Goal: Information Seeking & Learning: Understand process/instructions

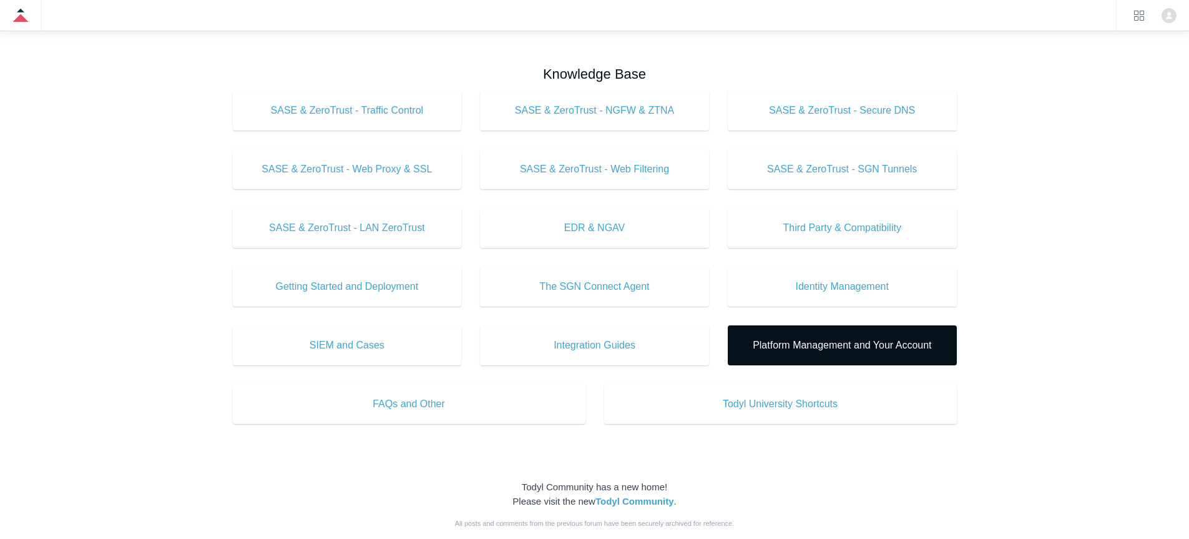
scroll to position [395, 0]
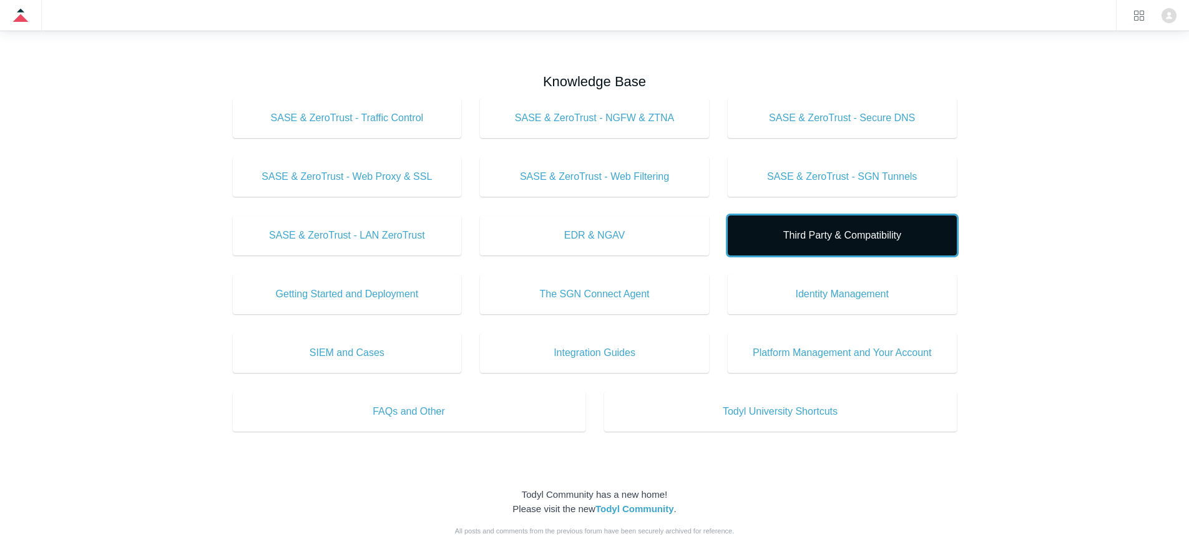
click at [797, 238] on span "Third Party & Compatibility" at bounding box center [843, 235] width 192 height 15
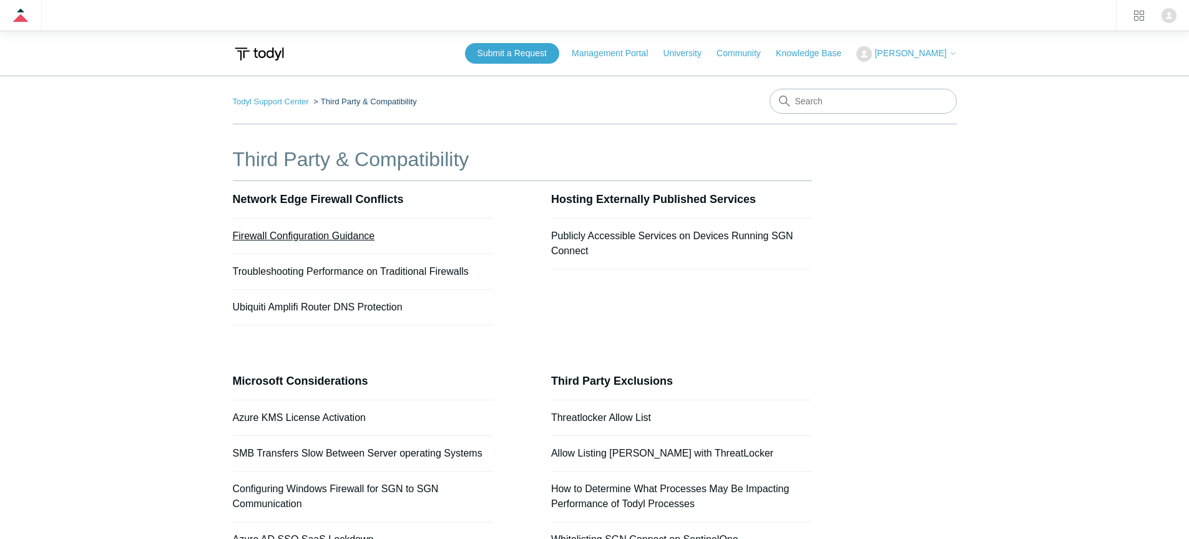
click at [323, 239] on link "Firewall Configuration Guidance" at bounding box center [304, 235] width 142 height 11
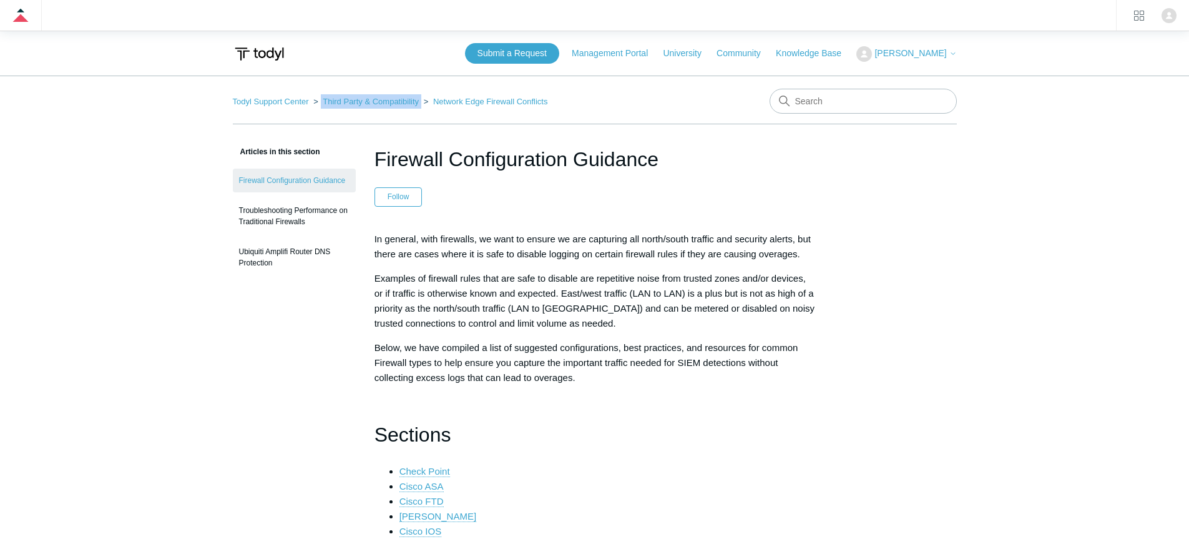
drag, startPoint x: 413, startPoint y: 104, endPoint x: 316, endPoint y: 106, distance: 97.4
click at [316, 106] on ol "Todyl Support Center Third Party & Compatibility Network Edge Firewall Conflicts" at bounding box center [390, 101] width 315 height 14
copy li "Third Party & Compatibility"
click at [540, 102] on nav "Todyl Support Center Third Party & Compatibility Network Edge Firewall Conflicts" at bounding box center [595, 107] width 724 height 36
drag, startPoint x: 540, startPoint y: 102, endPoint x: 422, endPoint y: 104, distance: 118.0
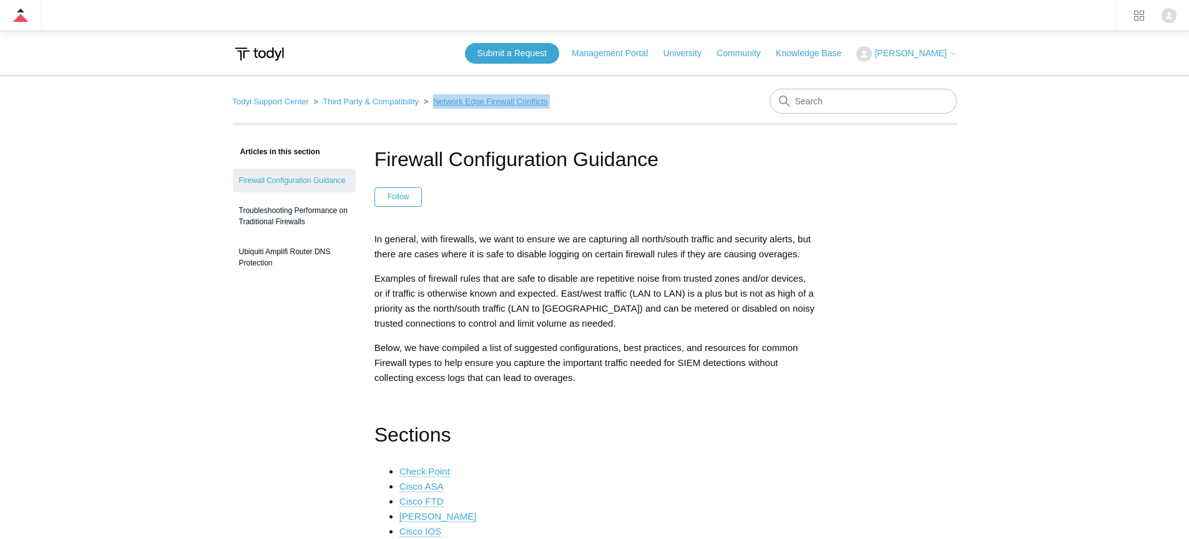
click at [422, 104] on nav "Todyl Support Center Third Party & Compatibility Network Edge Firewall Conflicts" at bounding box center [595, 107] width 724 height 36
copy nav "Network Edge Firewall Conflicts"
click at [494, 159] on h1 "Firewall Configuration Guidance" at bounding box center [595, 159] width 441 height 30
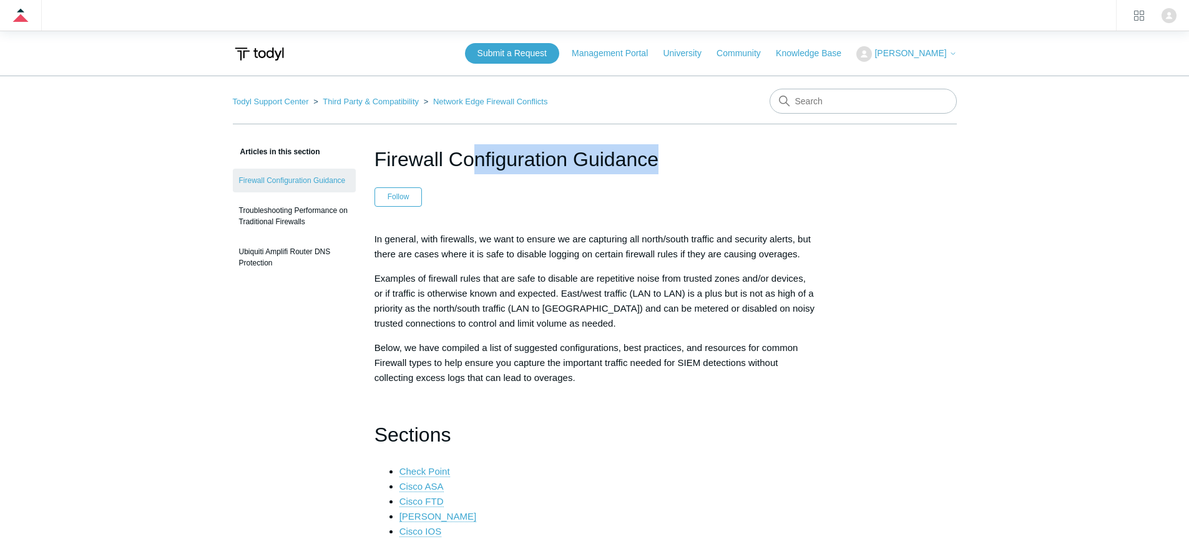
click at [494, 159] on h1 "Firewall Configuration Guidance" at bounding box center [595, 159] width 441 height 30
copy header "Firewall Configuration Guidance"
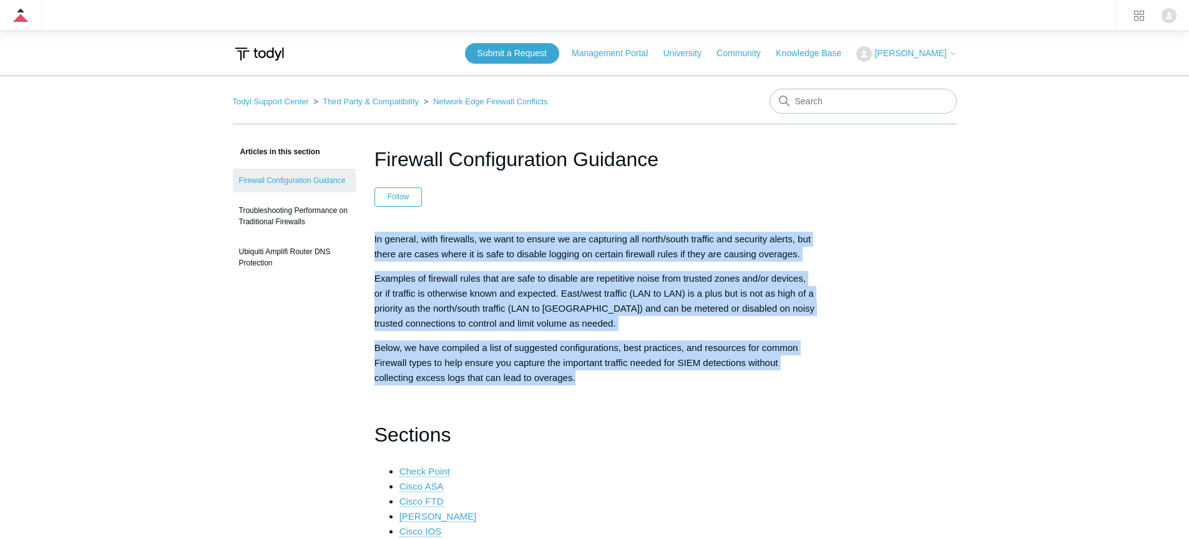
drag, startPoint x: 373, startPoint y: 238, endPoint x: 619, endPoint y: 399, distance: 293.5
copy div "In general, with firewalls, we want to ensure we are capturing all north/south …"
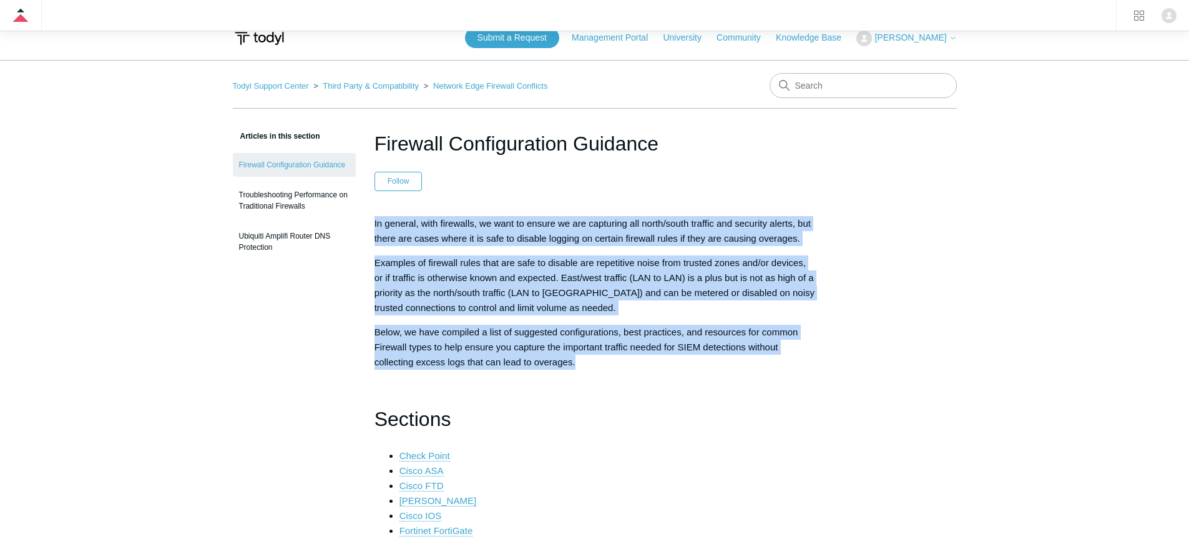
scroll to position [24, 0]
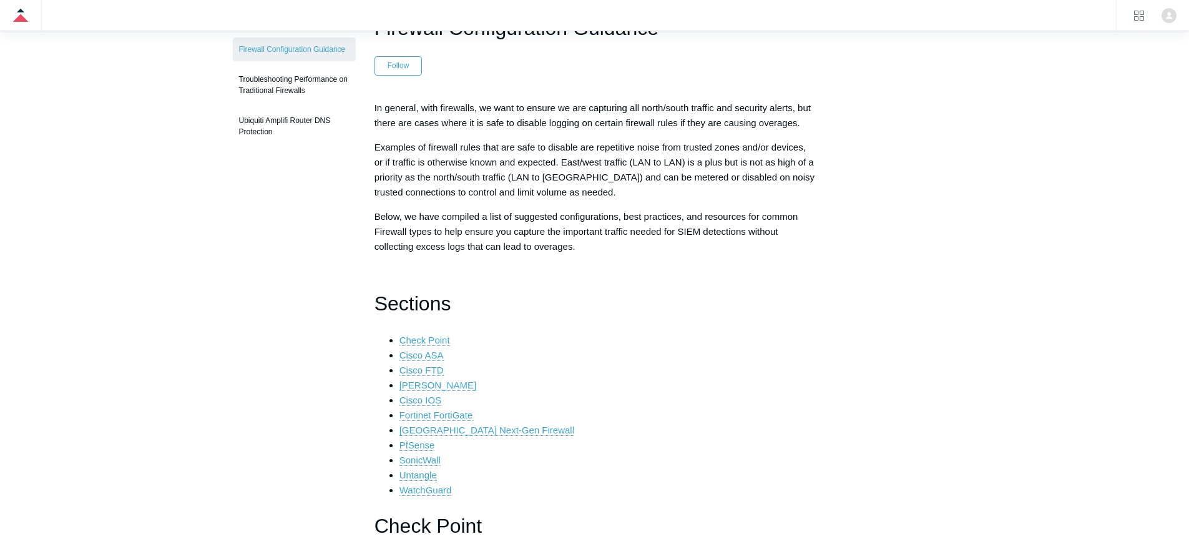
scroll to position [0, 0]
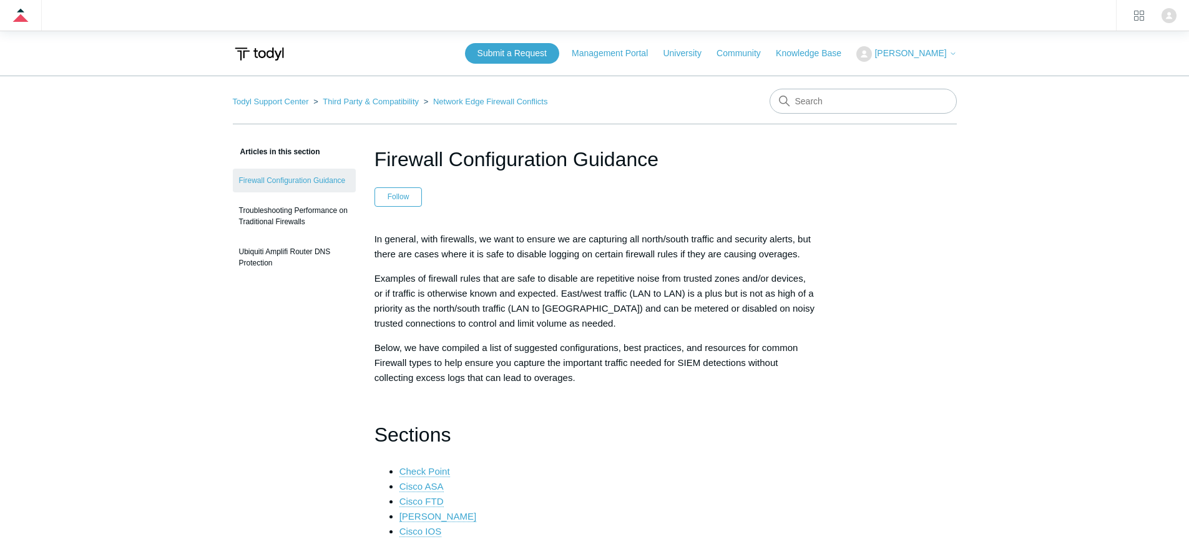
click at [428, 155] on h1 "Firewall Configuration Guidance" at bounding box center [595, 159] width 441 height 30
drag, startPoint x: 428, startPoint y: 155, endPoint x: 483, endPoint y: 155, distance: 54.3
copy h1 "Firewall Configuration"
